Goal: Browse casually: Explore the website without a specific task or goal

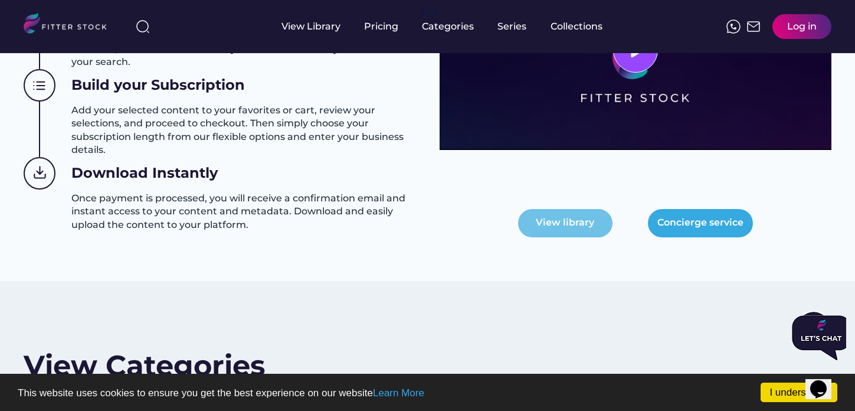
click at [567, 221] on button "View library" at bounding box center [565, 223] width 94 height 28
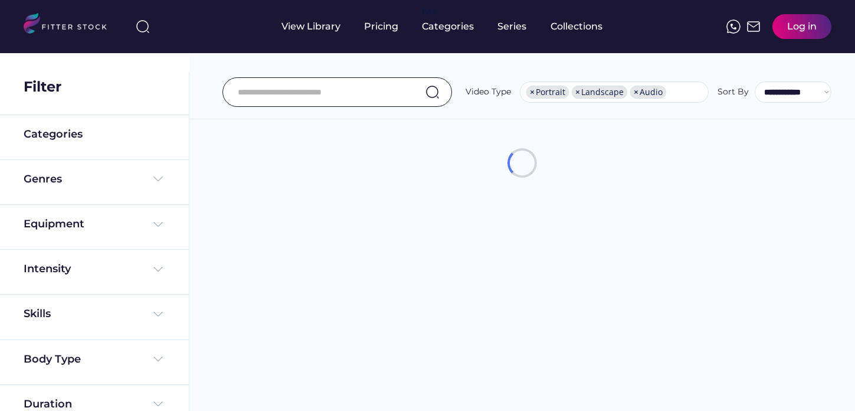
select select "**********"
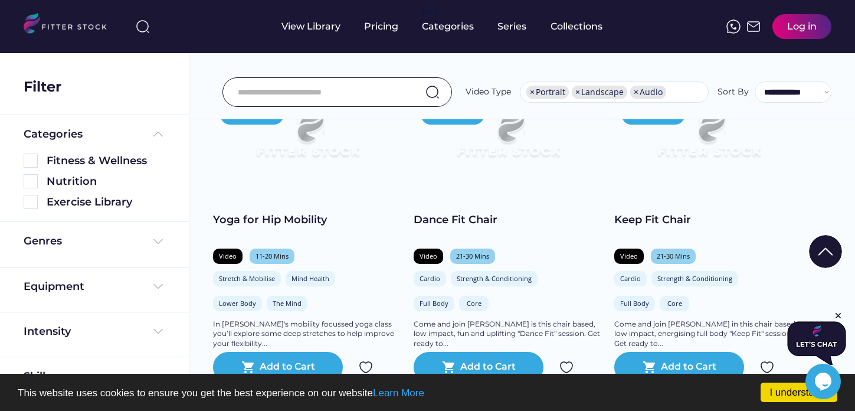
scroll to position [544, 0]
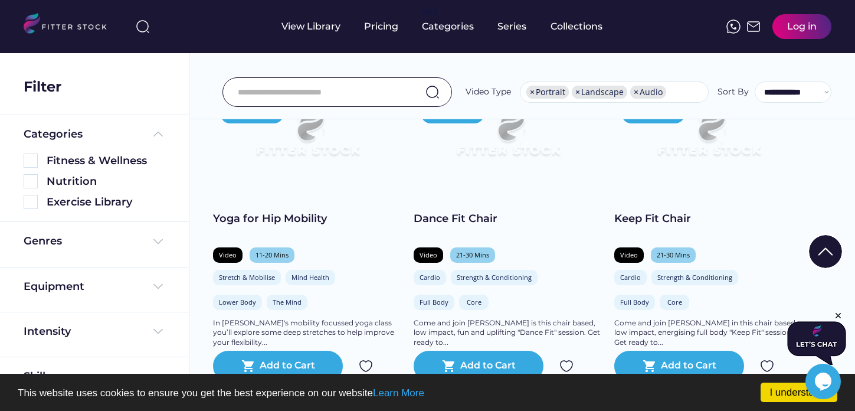
click at [837, 316] on icon "Close" at bounding box center [838, 315] width 11 height 11
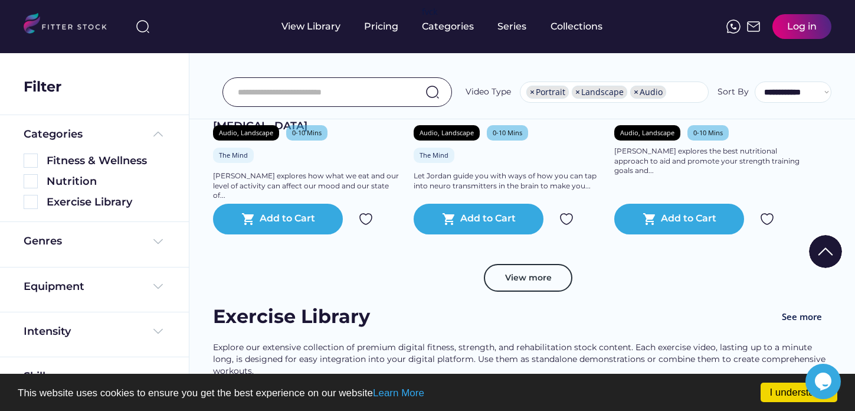
scroll to position [4351, 0]
click at [30, 166] on img at bounding box center [31, 160] width 14 height 14
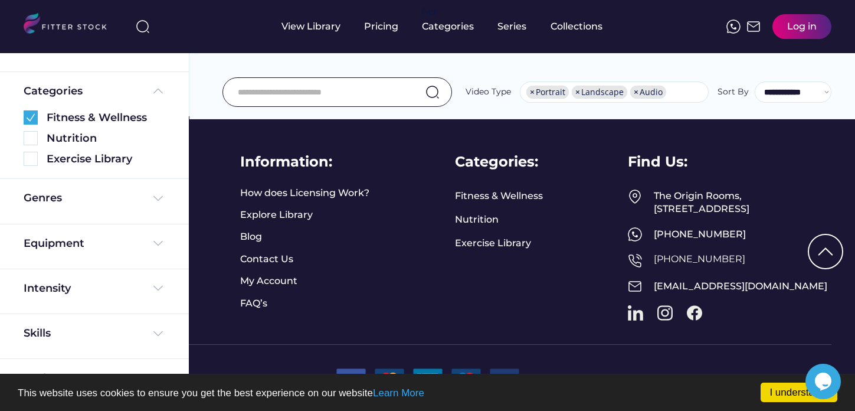
scroll to position [44, 0]
click at [151, 199] on img at bounding box center [158, 197] width 14 height 14
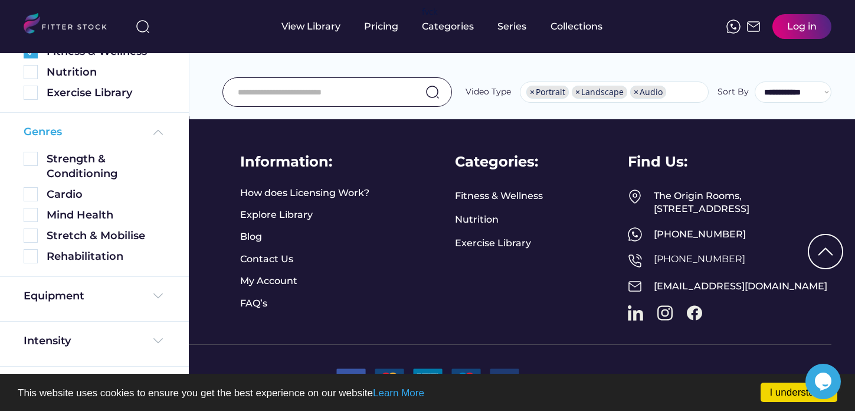
scroll to position [116, 0]
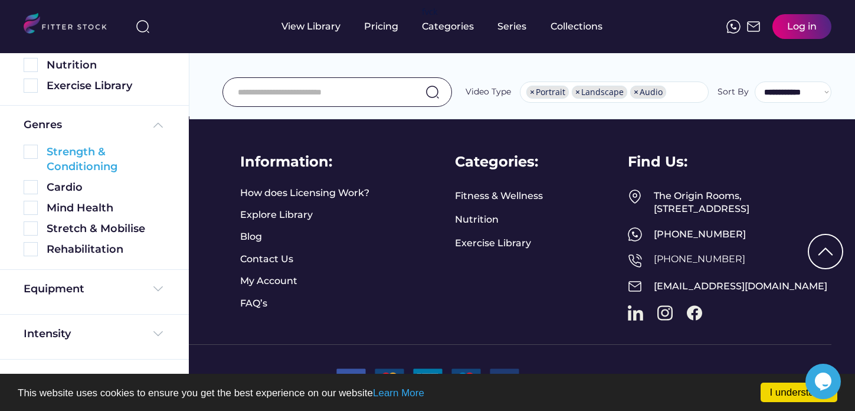
click at [37, 153] on img at bounding box center [31, 152] width 14 height 14
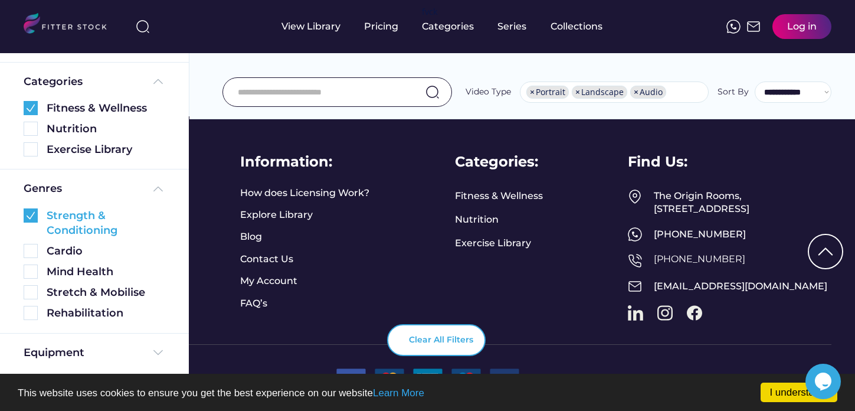
scroll to position [180, 0]
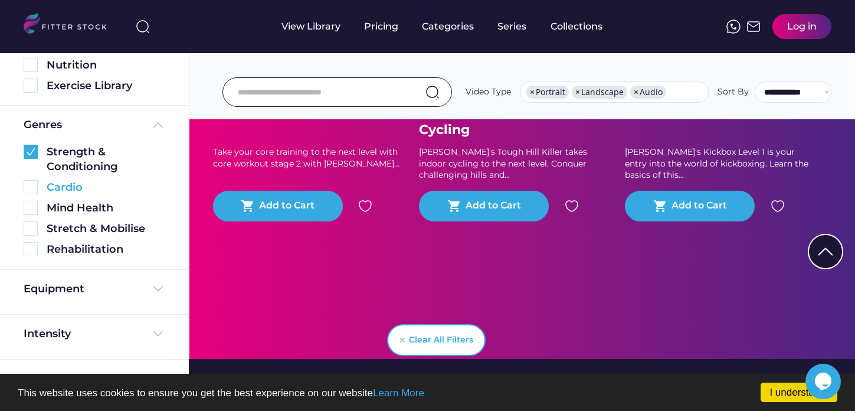
click at [36, 189] on img at bounding box center [31, 187] width 14 height 14
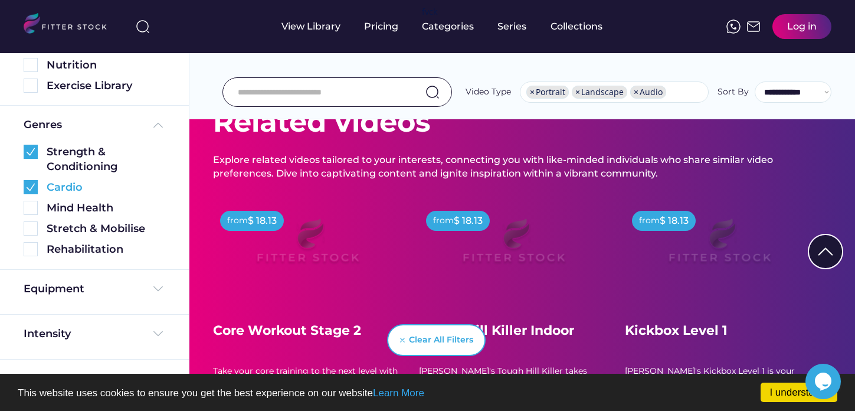
scroll to position [2392, 0]
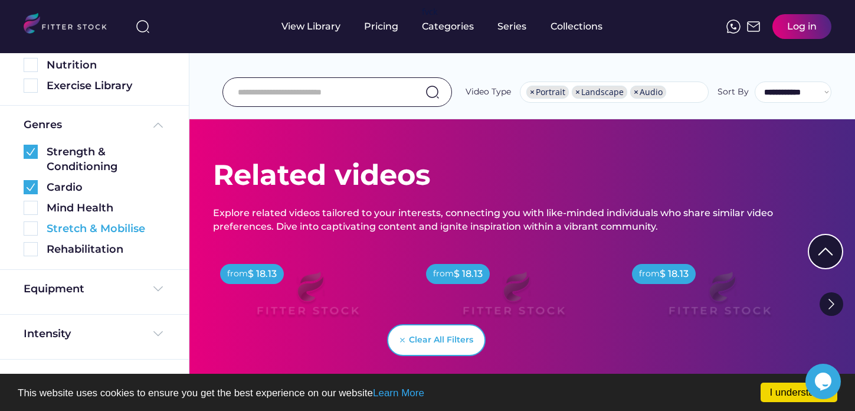
click at [34, 232] on img at bounding box center [31, 228] width 14 height 14
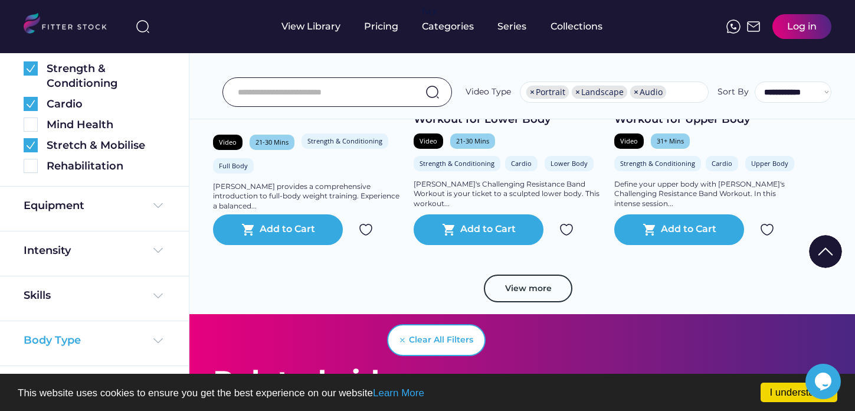
scroll to position [2259, 0]
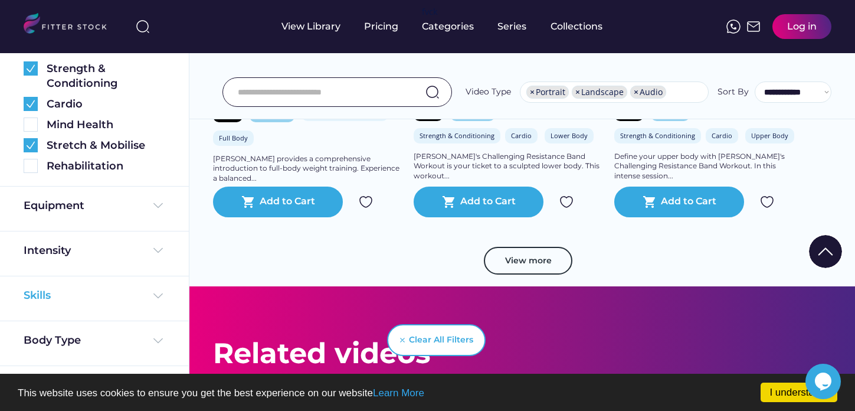
click at [152, 301] on img at bounding box center [158, 295] width 14 height 14
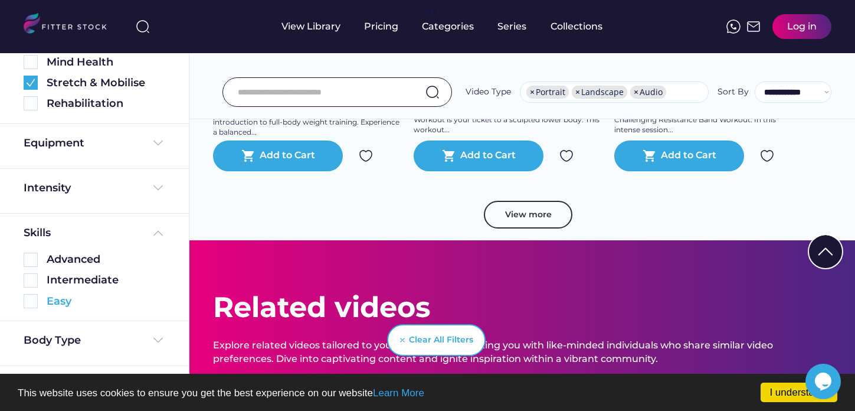
scroll to position [2319, 0]
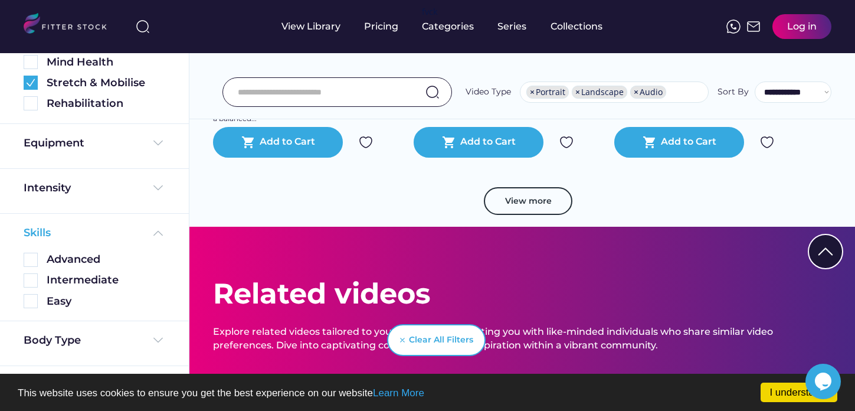
click at [156, 231] on img at bounding box center [158, 233] width 14 height 14
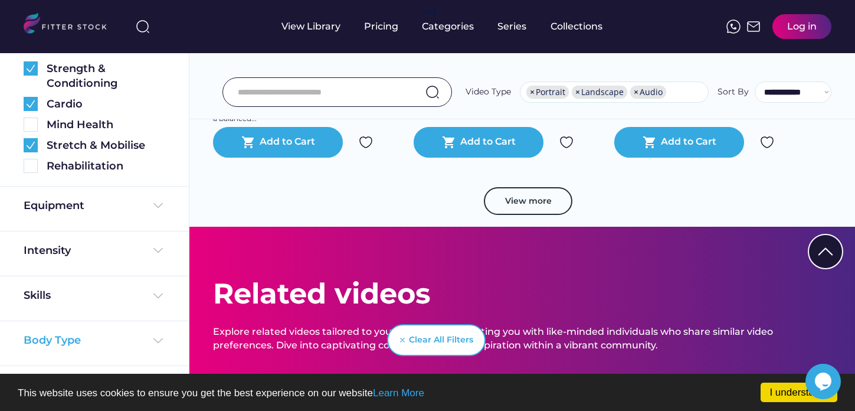
click at [154, 336] on img at bounding box center [158, 340] width 14 height 14
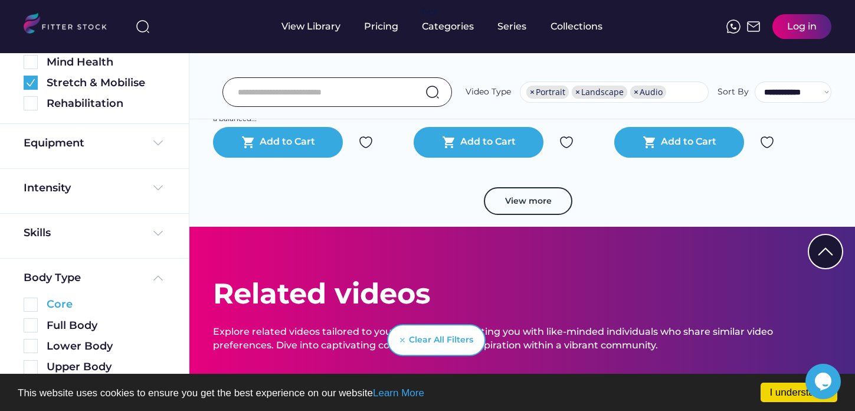
scroll to position [367, 0]
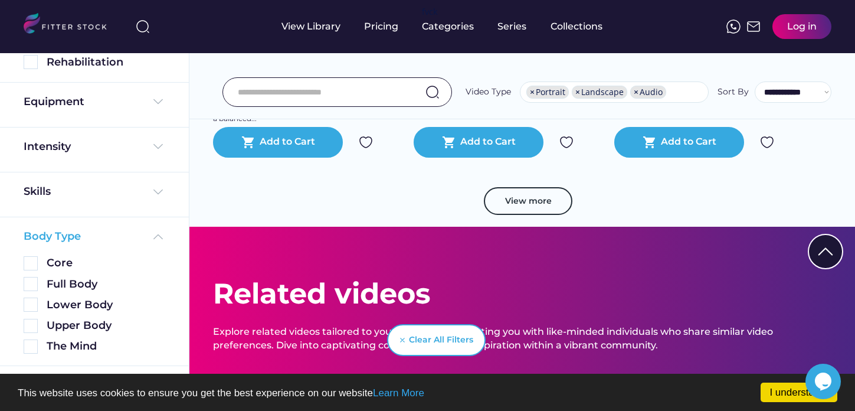
click at [153, 237] on img at bounding box center [158, 236] width 14 height 14
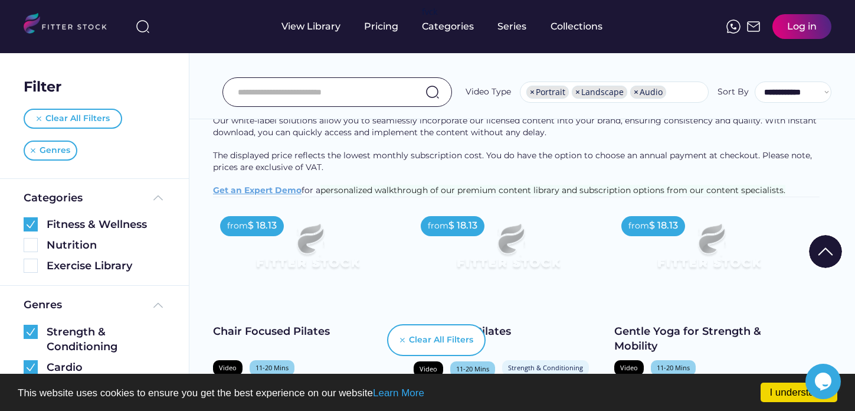
scroll to position [0, 0]
